Goal: Check status: Check status

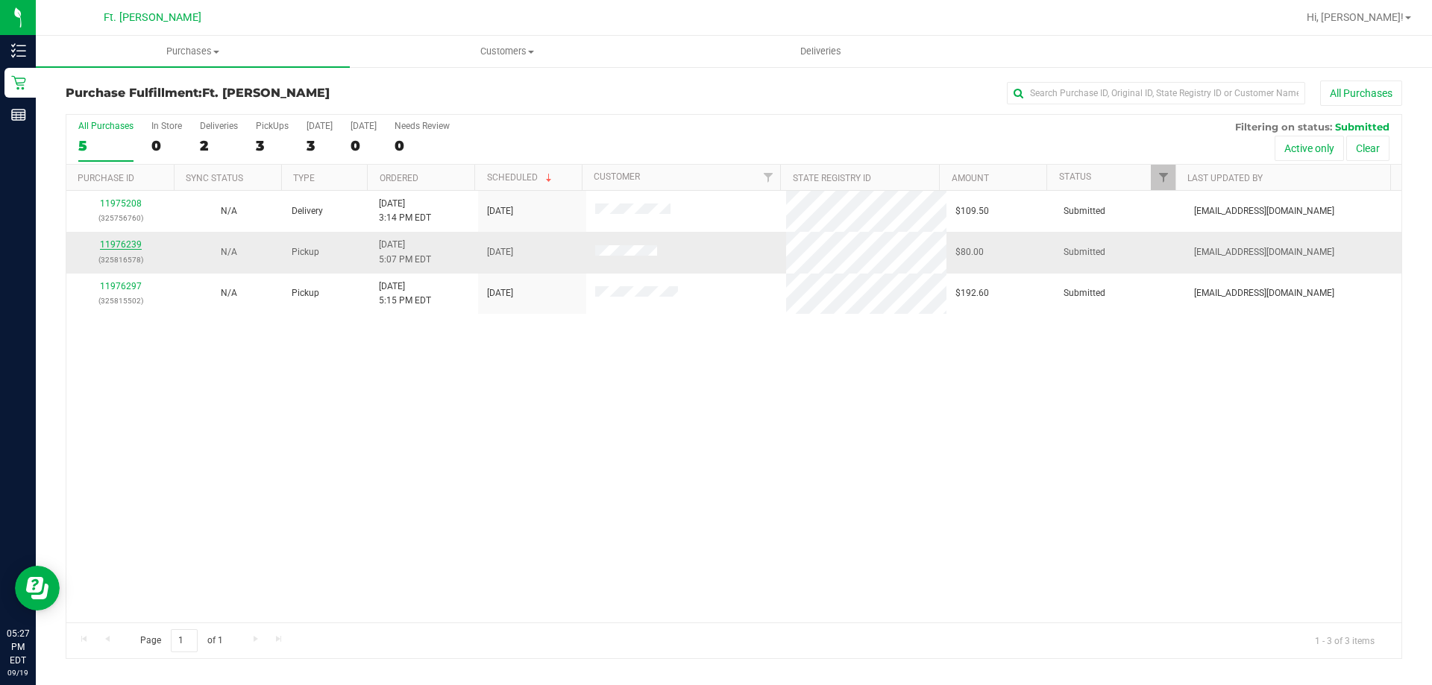
click at [104, 246] on link "11976239" at bounding box center [121, 244] width 42 height 10
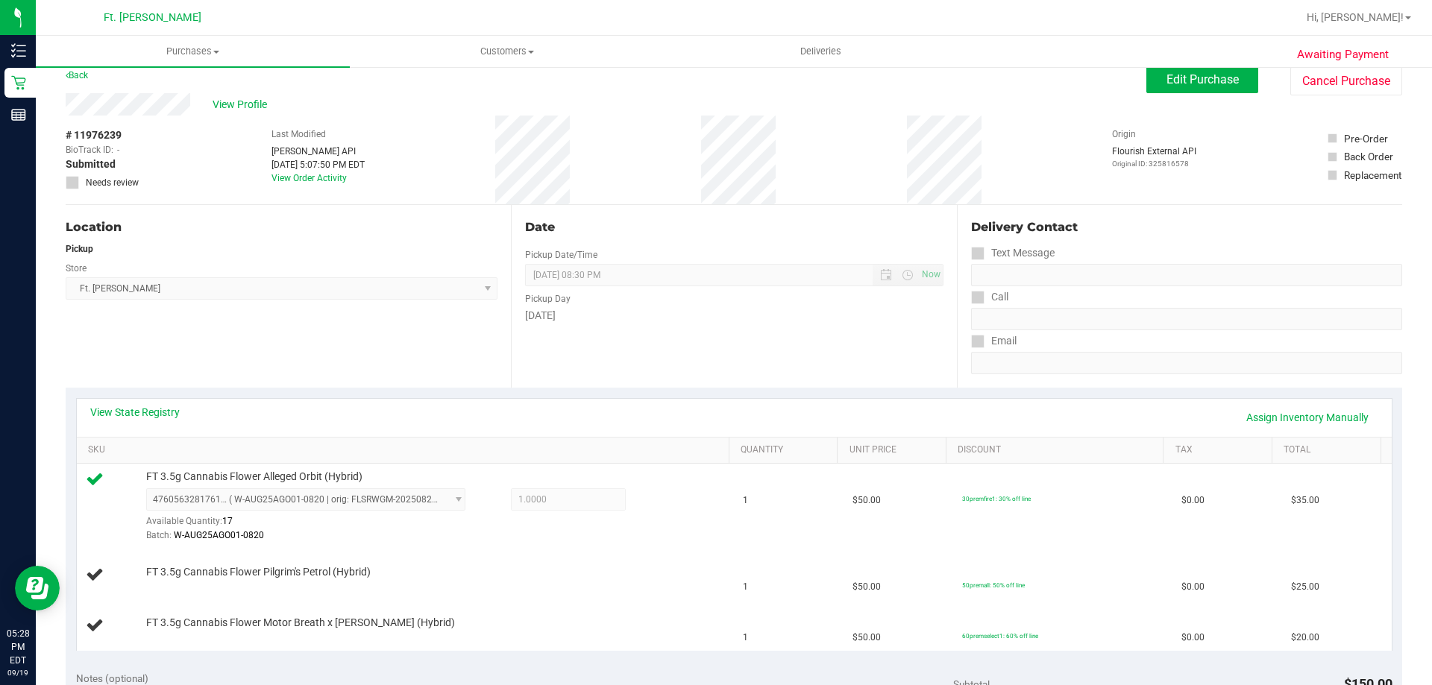
scroll to position [10, 0]
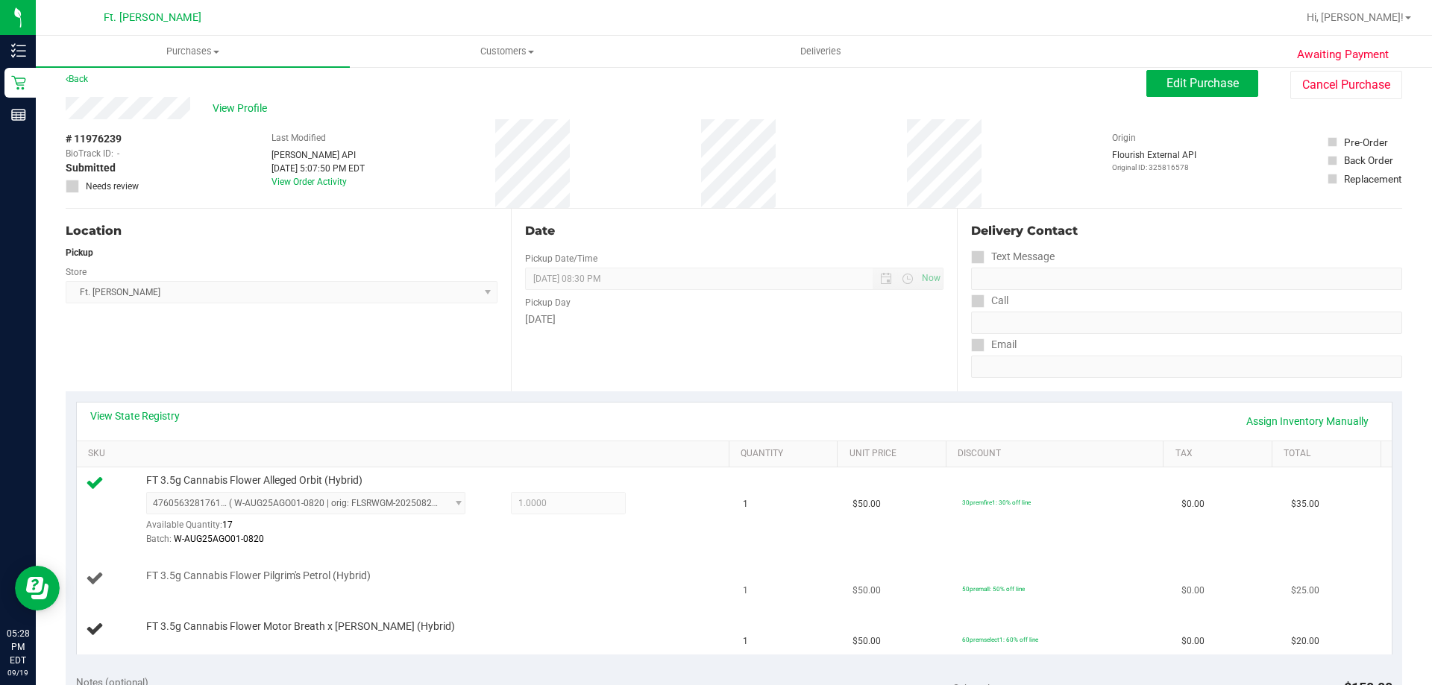
click at [160, 589] on div "FT 3.5g Cannabis Flower Pilgrim's Petrol (Hybrid)" at bounding box center [406, 579] width 640 height 20
click at [1283, 425] on link "Assign Inventory Manually" at bounding box center [1307, 421] width 142 height 25
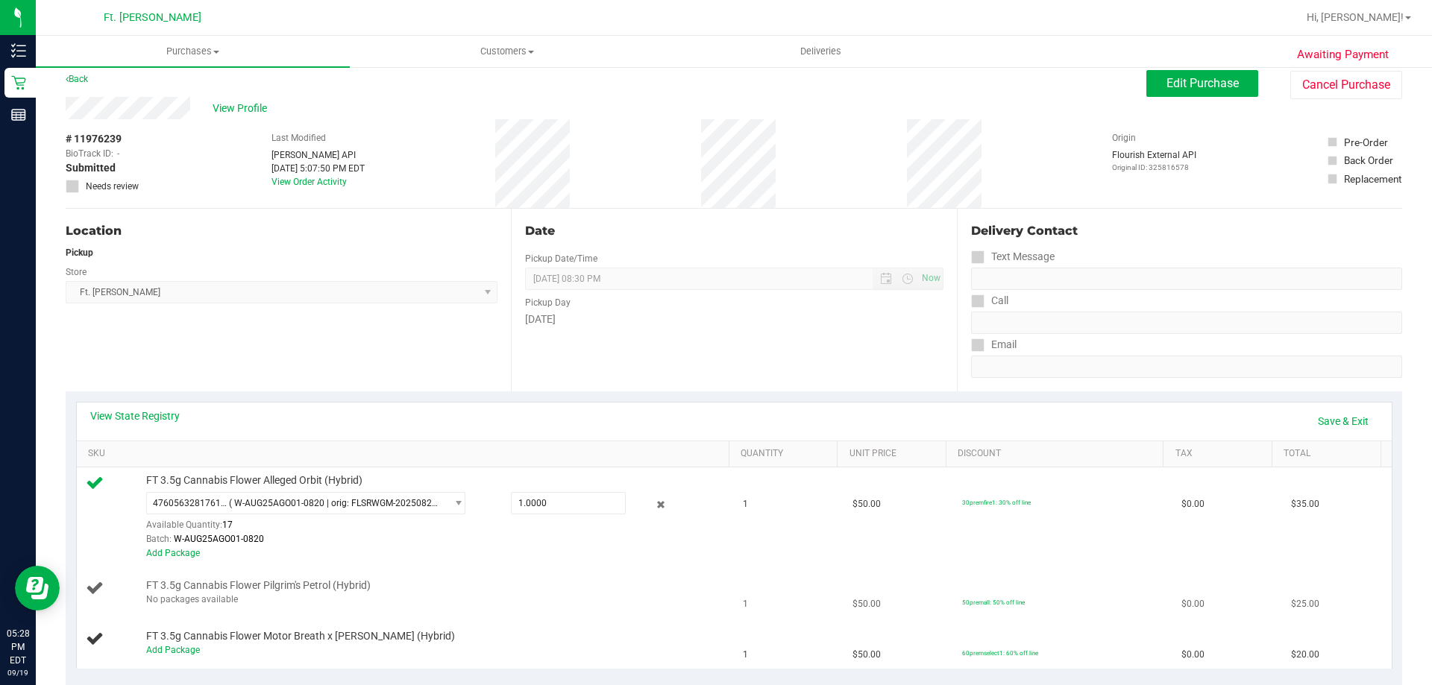
drag, startPoint x: 225, startPoint y: 587, endPoint x: 370, endPoint y: 611, distance: 146.6
click at [370, 611] on td "FT 3.5g Cannabis Flower Pilgrim's Petrol (Hybrid) No packages available" at bounding box center [406, 593] width 658 height 51
click at [1330, 404] on div "View State Registry Save & Exit" at bounding box center [734, 422] width 1315 height 38
click at [1336, 413] on link "Save & Exit" at bounding box center [1343, 421] width 70 height 25
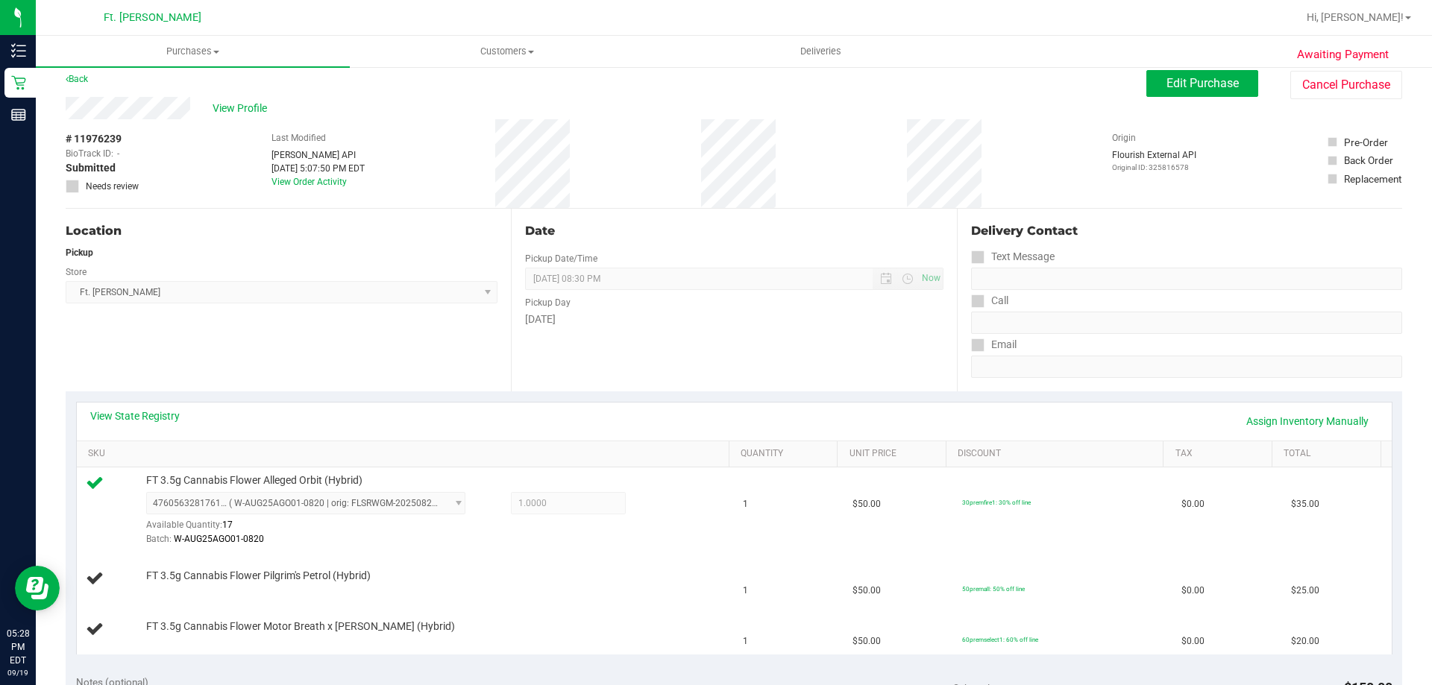
click at [860, 302] on div "Pickup Day" at bounding box center [734, 301] width 418 height 22
click at [861, 312] on div "[DATE]" at bounding box center [734, 320] width 418 height 16
drag, startPoint x: 386, startPoint y: 260, endPoint x: 280, endPoint y: 243, distance: 107.3
click at [284, 242] on div "Location Pickup Store Ft. [PERSON_NAME] Select Store [PERSON_NAME][GEOGRAPHIC_D…" at bounding box center [288, 300] width 445 height 183
click at [71, 83] on link "Back" at bounding box center [77, 79] width 22 height 10
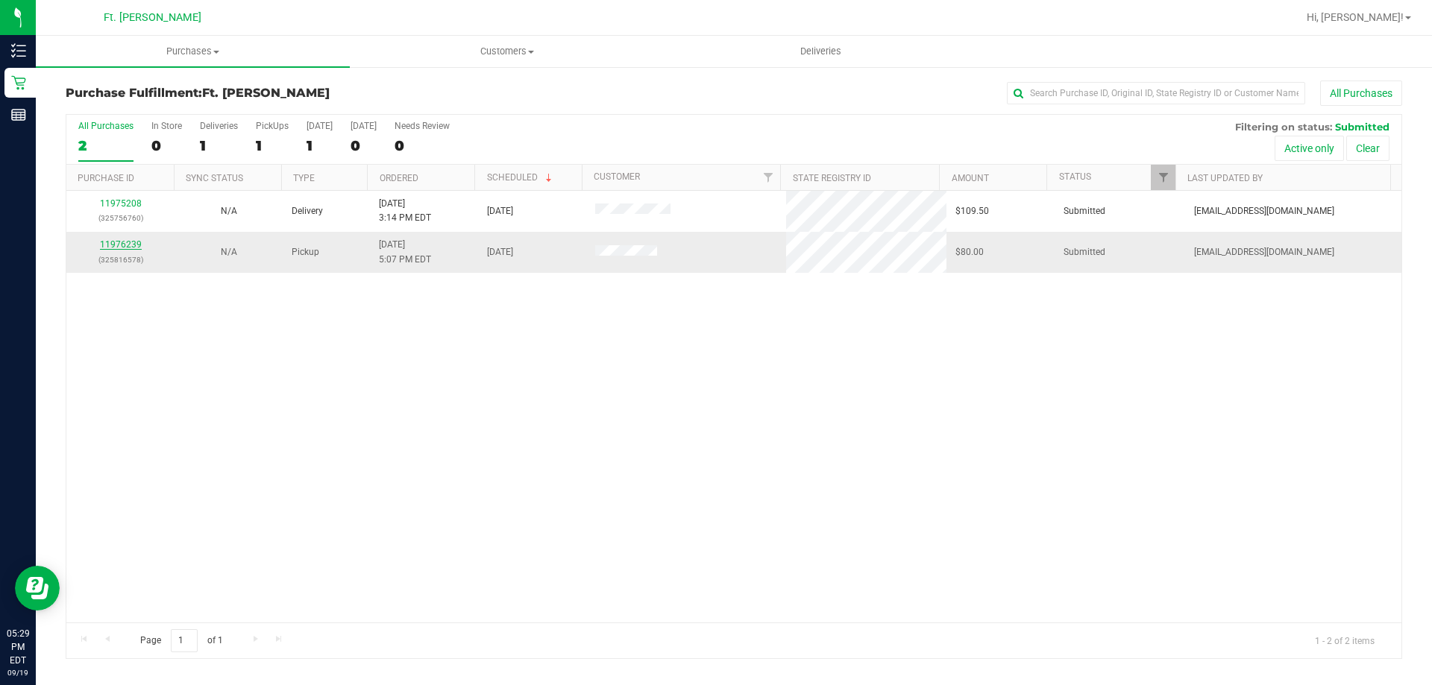
click at [124, 245] on link "11976239" at bounding box center [121, 244] width 42 height 10
